Goal: Information Seeking & Learning: Learn about a topic

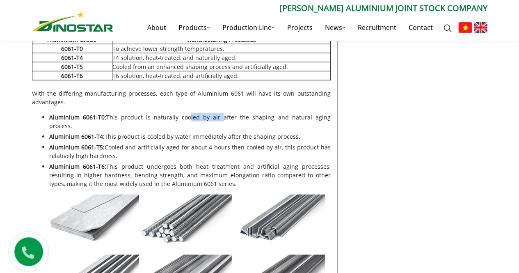
scroll to position [861, 0]
click at [224, 113] on li "Aluminium 6061-T0: This product is naturally cooled by air after the shaping an…" at bounding box center [189, 121] width 281 height 17
drag, startPoint x: 141, startPoint y: 108, endPoint x: 230, endPoint y: 105, distance: 89.8
click at [214, 113] on li "Aluminium 6061-T0: This product is naturally cooled by air after the shaping an…" at bounding box center [189, 121] width 281 height 17
click at [230, 113] on li "Aluminium 6061-T0: This product is naturally cooled by air after the shaping an…" at bounding box center [189, 121] width 281 height 17
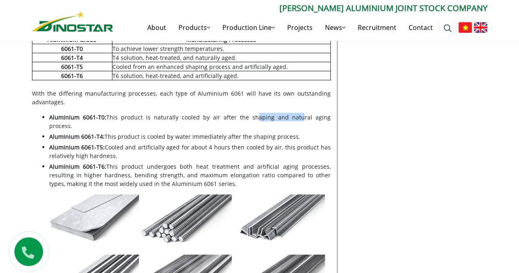
drag, startPoint x: 271, startPoint y: 106, endPoint x: 306, endPoint y: 106, distance: 35.3
click at [284, 113] on li "Aluminium 6061-T0: This product is naturally cooled by air after the shaping an…" at bounding box center [189, 121] width 281 height 17
click at [309, 113] on li "Aluminium 6061-T0: This product is naturally cooled by air after the shaping an…" at bounding box center [189, 121] width 281 height 17
drag, startPoint x: 128, startPoint y: 119, endPoint x: 257, endPoint y: 119, distance: 129.1
click at [208, 132] on li "Aluminium 6061-T4: This product is cooled by water immediately after the shapin…" at bounding box center [189, 136] width 281 height 9
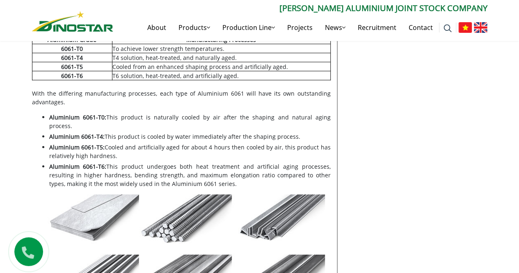
click at [257, 132] on li "Aluminium 6061-T4: This product is cooled by water immediately after the shapin…" at bounding box center [189, 136] width 281 height 9
drag, startPoint x: 214, startPoint y: 119, endPoint x: 319, endPoint y: 119, distance: 105.3
click at [316, 132] on li "Aluminium 6061-T4: This product is cooled by water immediately after the shapin…" at bounding box center [189, 136] width 281 height 9
click at [322, 132] on li "Aluminium 6061-T4: This product is cooled by water immediately after the shapin…" at bounding box center [189, 136] width 281 height 9
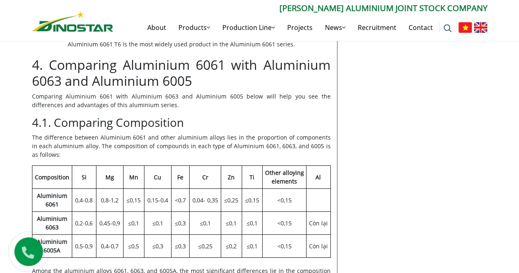
scroll to position [1148, 0]
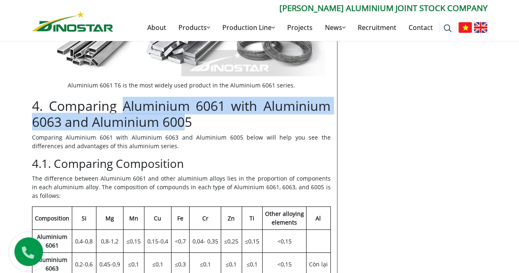
drag, startPoint x: 124, startPoint y: 85, endPoint x: 191, endPoint y: 99, distance: 68.3
click at [189, 98] on h2 "4. Comparing Aluminium 6061 with Aluminium 6063 and Aluminium 6005" at bounding box center [181, 114] width 298 height 32
click at [218, 109] on h2 "4. Comparing Aluminium 6061 with Aluminium 6063 and Aluminium 6005" at bounding box center [181, 114] width 298 height 32
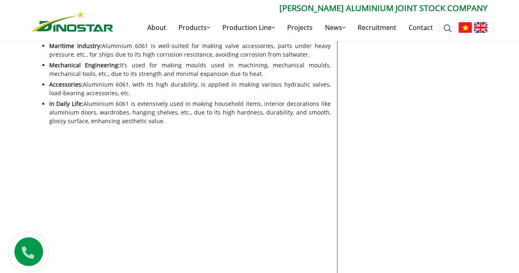
scroll to position [1681, 0]
